Goal: Complete application form

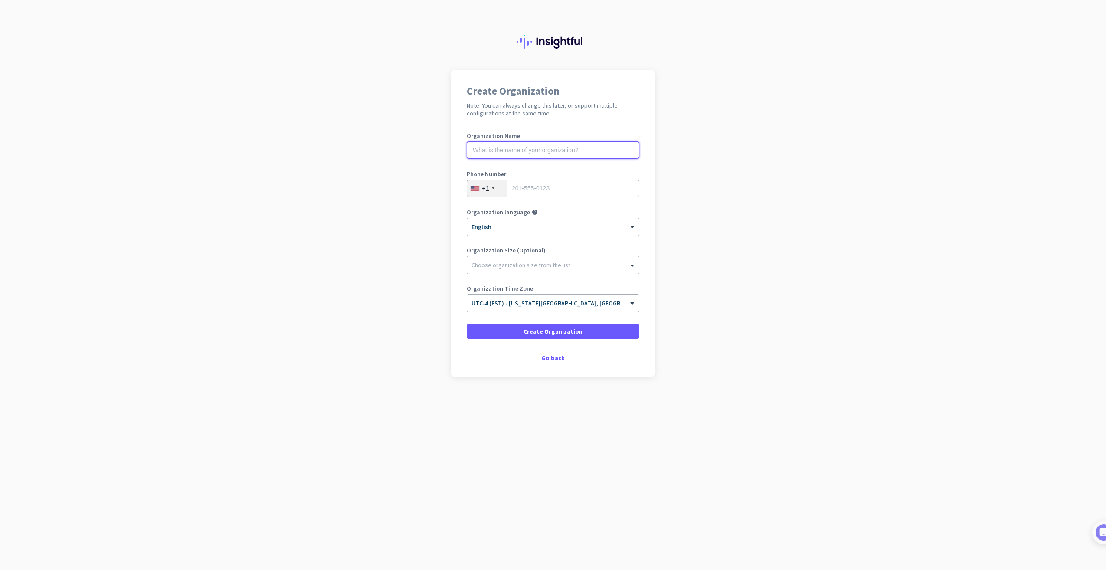
click at [526, 156] on input "text" at bounding box center [553, 149] width 172 height 17
type input "Mercor"
click at [521, 195] on input "tel" at bounding box center [553, 187] width 172 height 17
type input "7276674299"
click at [544, 358] on div "Go back" at bounding box center [553, 358] width 172 height 6
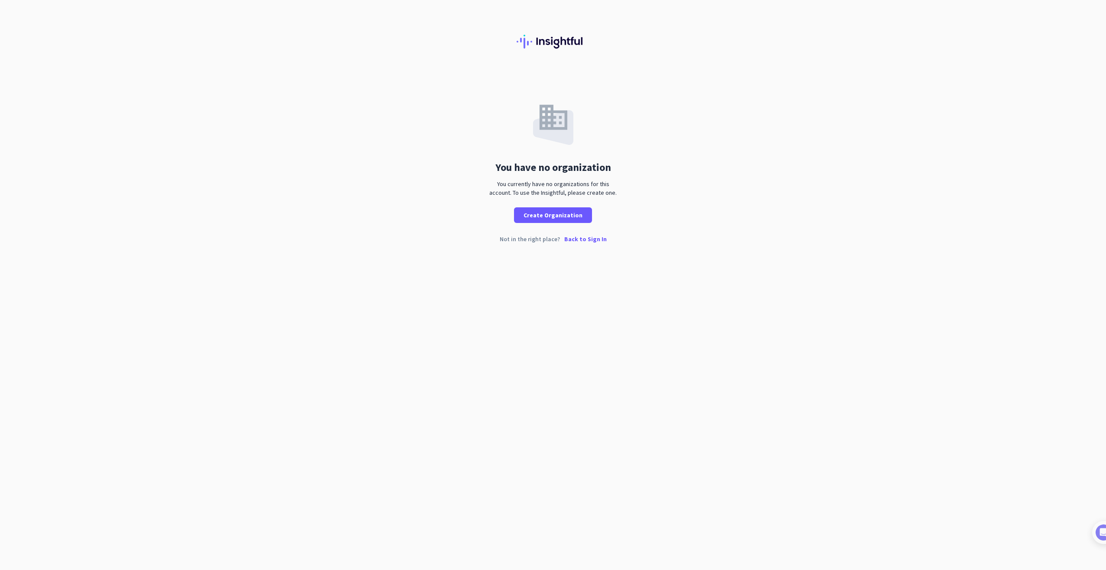
click at [596, 241] on p "Back to Sign In" at bounding box center [585, 239] width 42 height 6
